Goal: Connect with others: Connect with other users

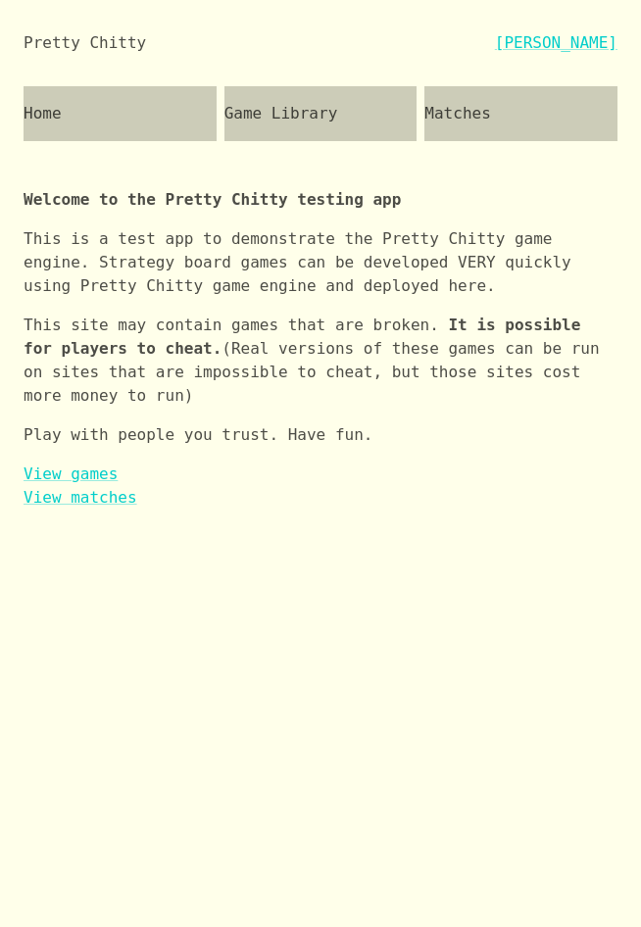
click at [523, 128] on div "Matches" at bounding box center [520, 113] width 193 height 55
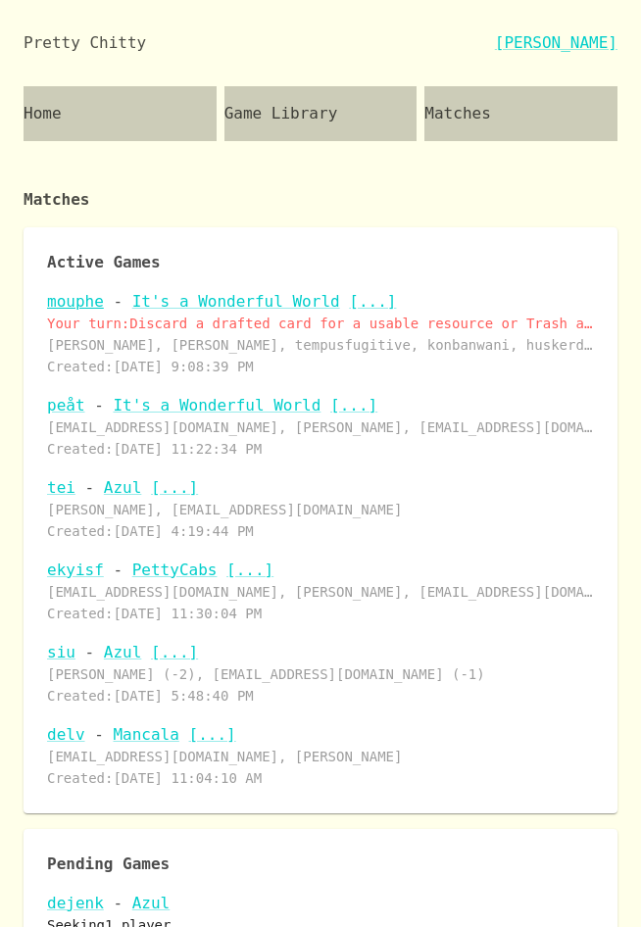
click at [83, 303] on link "mouphe" at bounding box center [75, 301] width 57 height 19
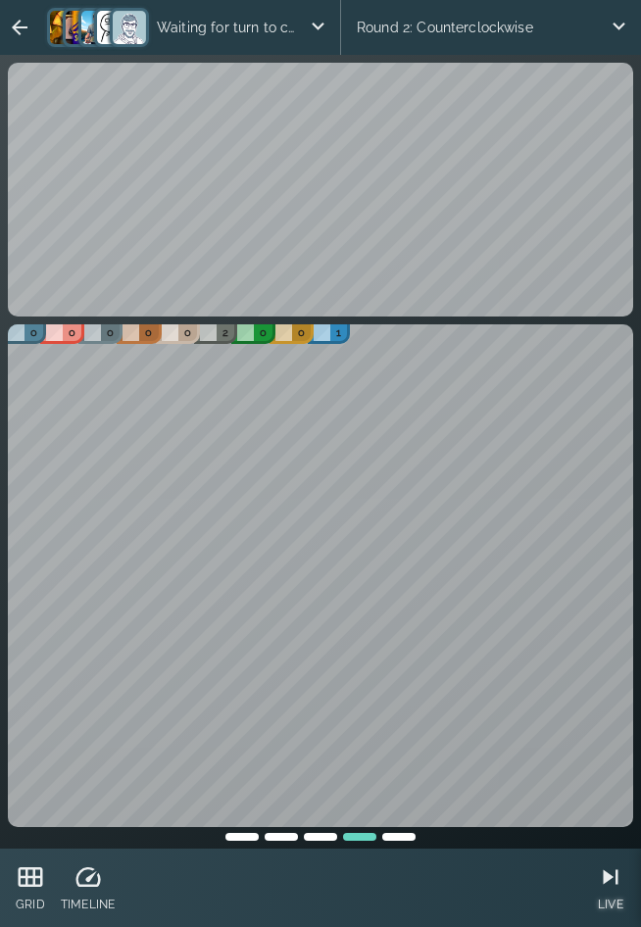
click at [614, 873] on icon at bounding box center [610, 877] width 29 height 29
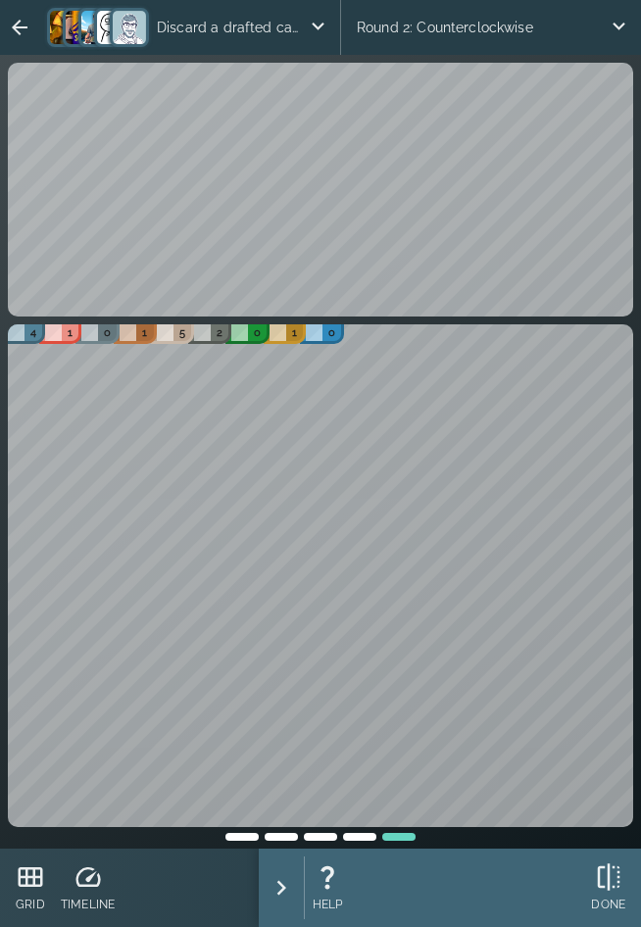
click at [275, 835] on div at bounding box center [281, 834] width 39 height 14
click at [401, 836] on div at bounding box center [398, 834] width 39 height 14
click at [281, 837] on div at bounding box center [281, 834] width 39 height 14
click at [407, 838] on div at bounding box center [398, 834] width 39 height 14
click at [381, 881] on icon at bounding box center [376, 877] width 29 height 29
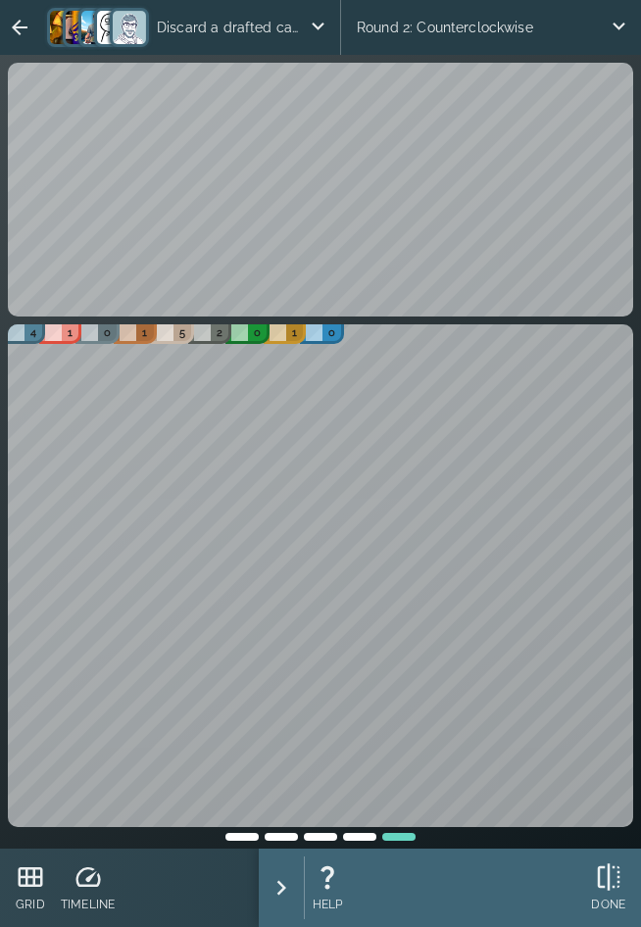
click at [288, 831] on div at bounding box center [281, 834] width 39 height 14
click at [395, 838] on div at bounding box center [398, 834] width 39 height 14
